Goal: Find specific page/section

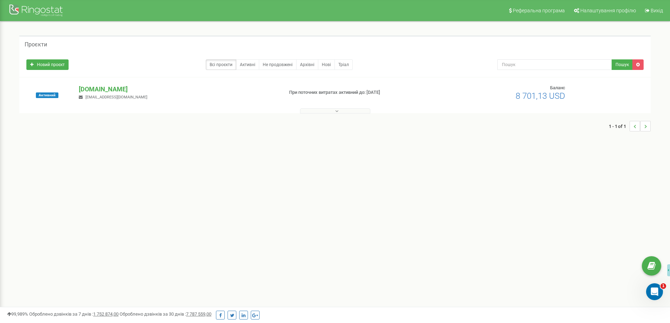
click at [313, 110] on button at bounding box center [335, 110] width 70 height 5
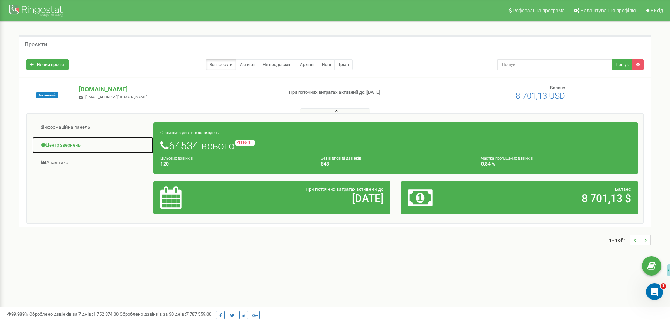
click at [63, 149] on link "Центр звернень" at bounding box center [93, 145] width 122 height 17
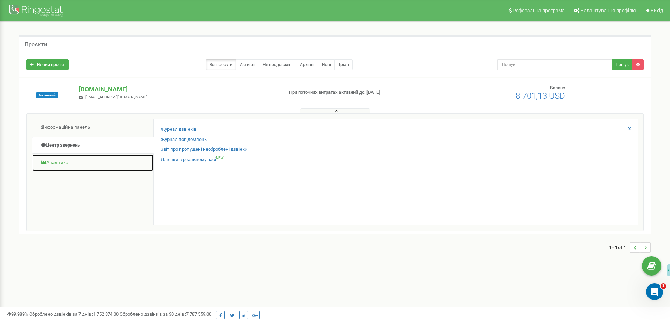
click at [63, 160] on link "Аналiтика" at bounding box center [93, 162] width 122 height 17
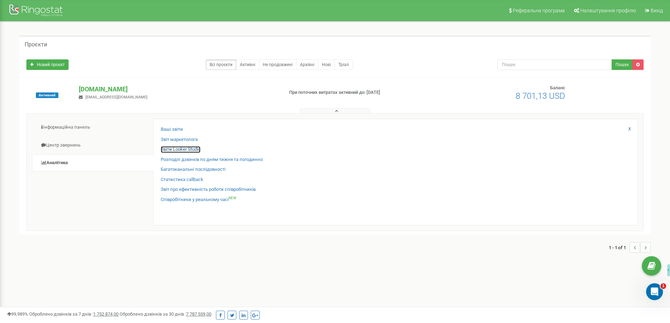
click at [184, 149] on link "Звіти Looker Studio" at bounding box center [181, 149] width 40 height 7
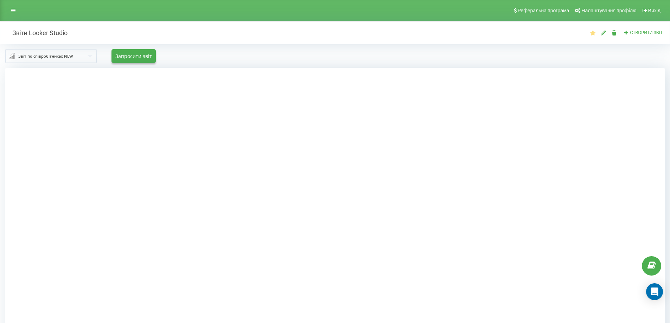
click at [47, 117] on div at bounding box center [334, 229] width 659 height 323
click at [577, 138] on div at bounding box center [334, 229] width 659 height 323
click at [577, 165] on div at bounding box center [334, 229] width 659 height 323
click at [119, 107] on div at bounding box center [334, 229] width 659 height 323
click at [608, 100] on div at bounding box center [334, 229] width 659 height 323
